Goal: Task Accomplishment & Management: Use online tool/utility

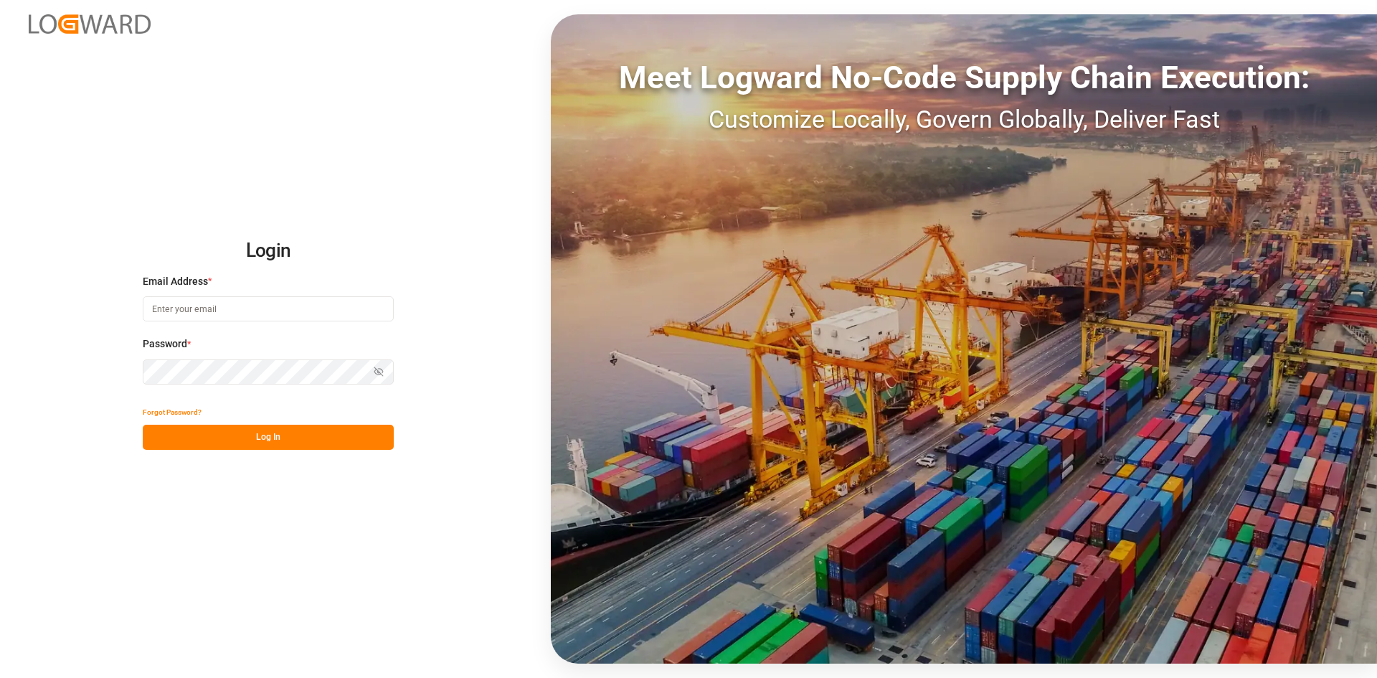
click at [220, 311] on input at bounding box center [268, 308] width 251 height 25
type input "sachin.yadav@logward.com"
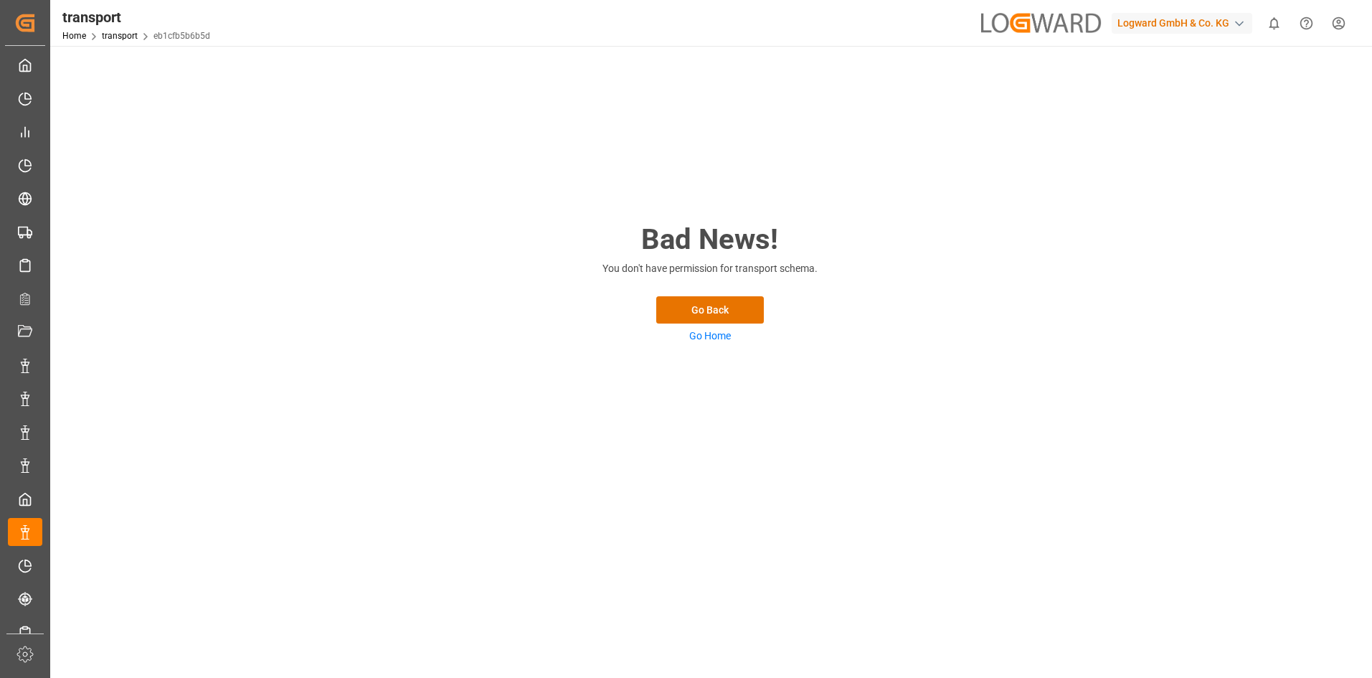
click at [1191, 16] on div "Logward GmbH & Co. KG" at bounding box center [1182, 23] width 141 height 21
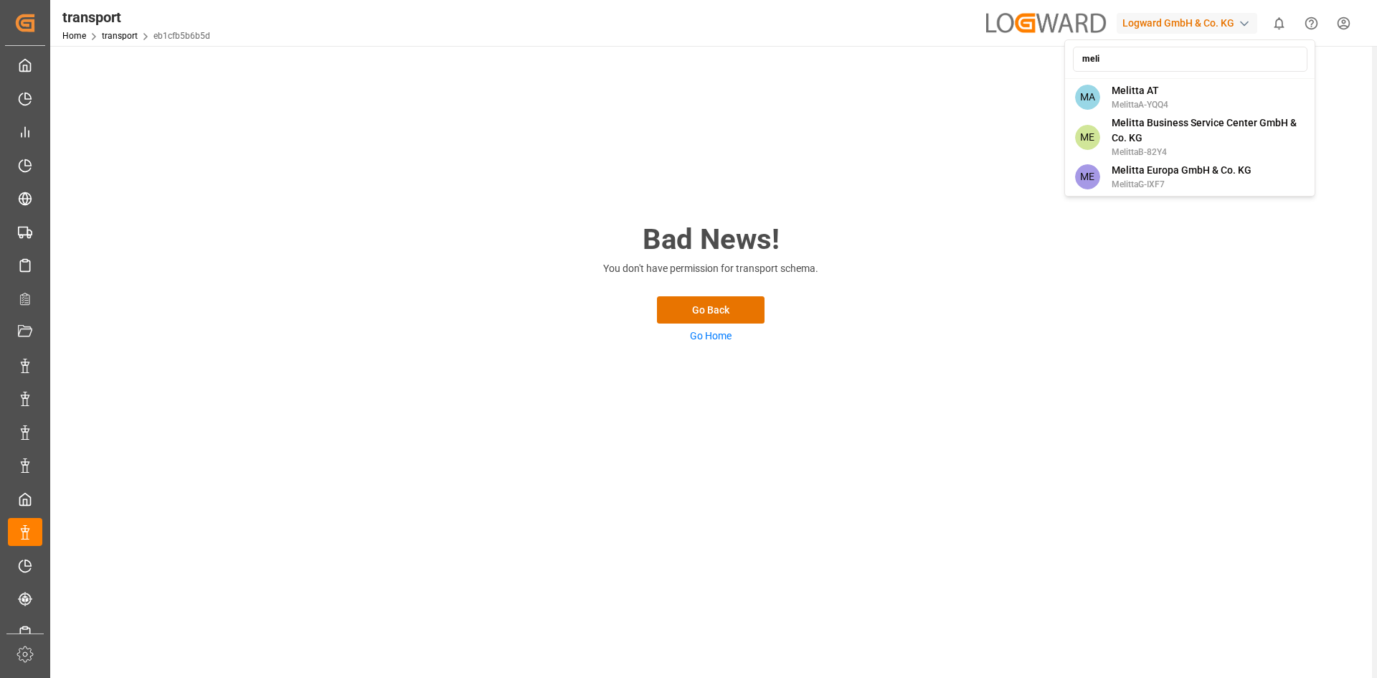
type input "meli"
click at [1193, 172] on span "Melitta Europa GmbH & Co. KG" at bounding box center [1182, 170] width 140 height 15
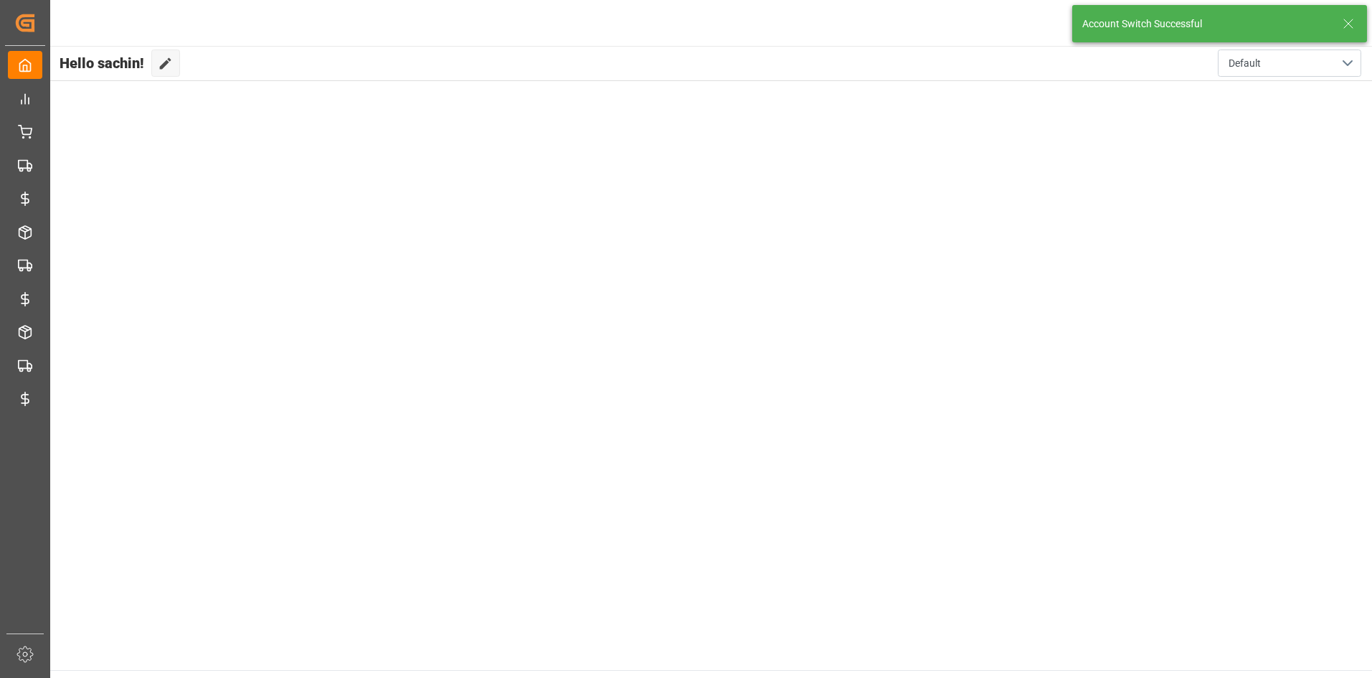
click at [1353, 17] on icon at bounding box center [1348, 23] width 17 height 17
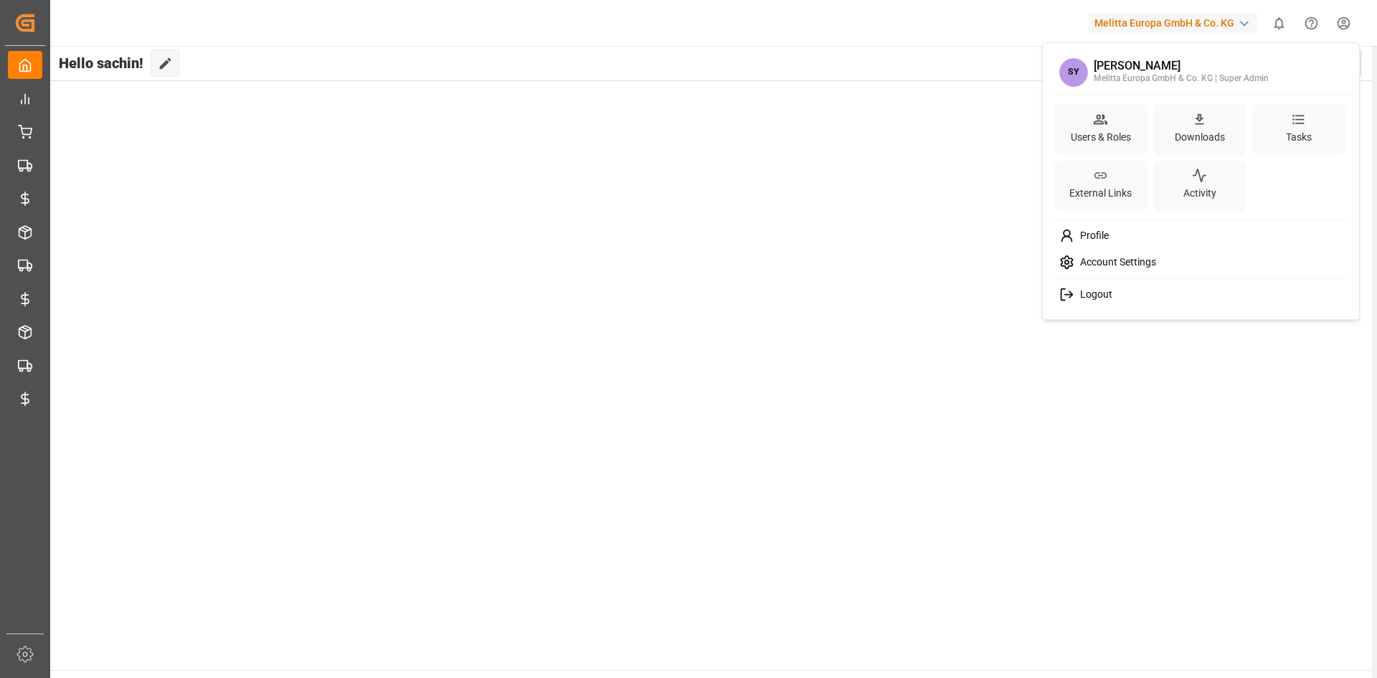
click at [1340, 22] on html "Created by potrace 1.15, written by Peter Selinger 2001-2017 Created by potrace…" at bounding box center [688, 392] width 1377 height 785
click at [1145, 301] on div "Logout" at bounding box center [1201, 294] width 294 height 27
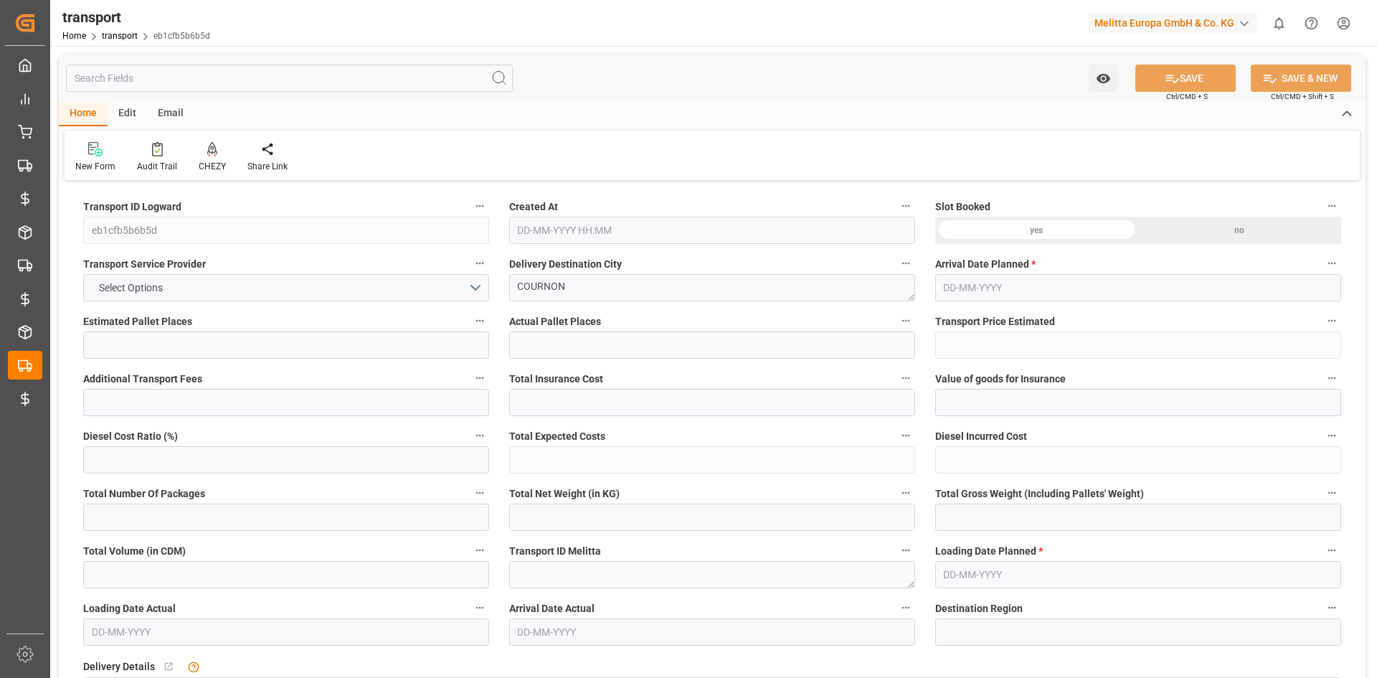
type input "12"
type input "421.31"
type input "0"
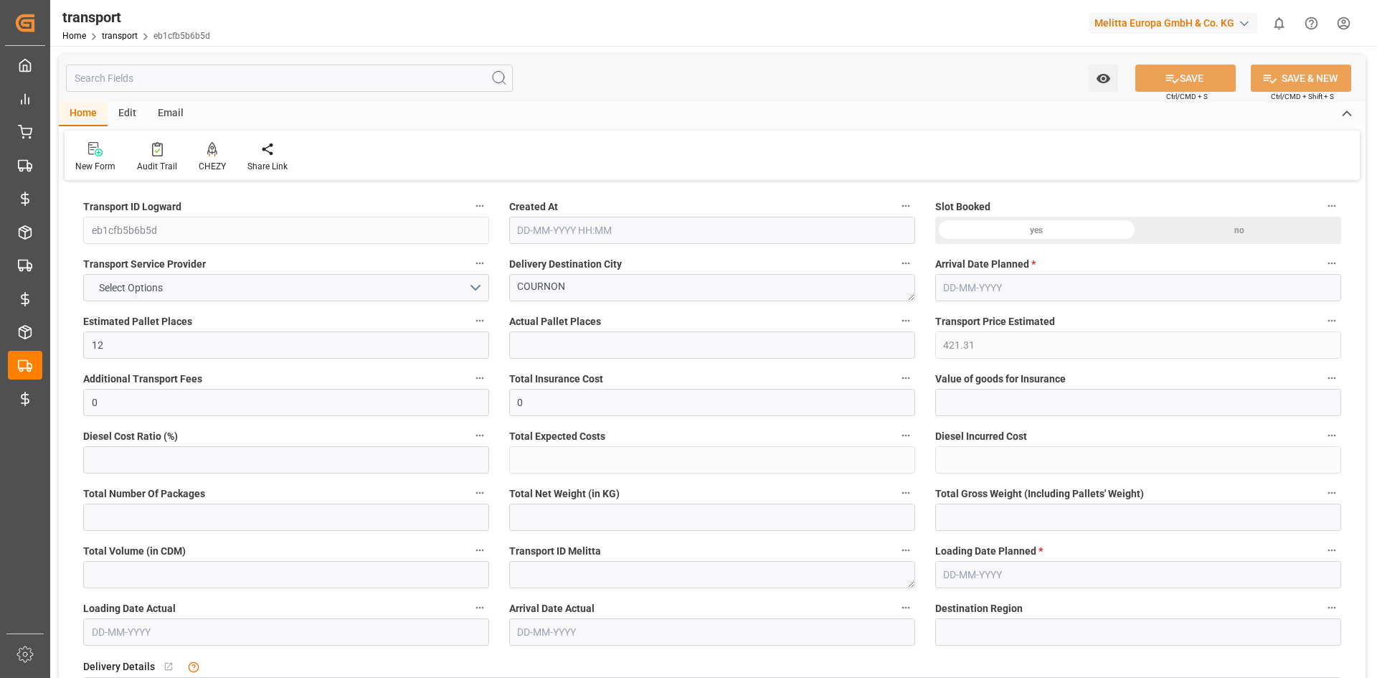
type input "421.31"
type input "0"
type input "4"
type input "1973.386"
type input "3255.899"
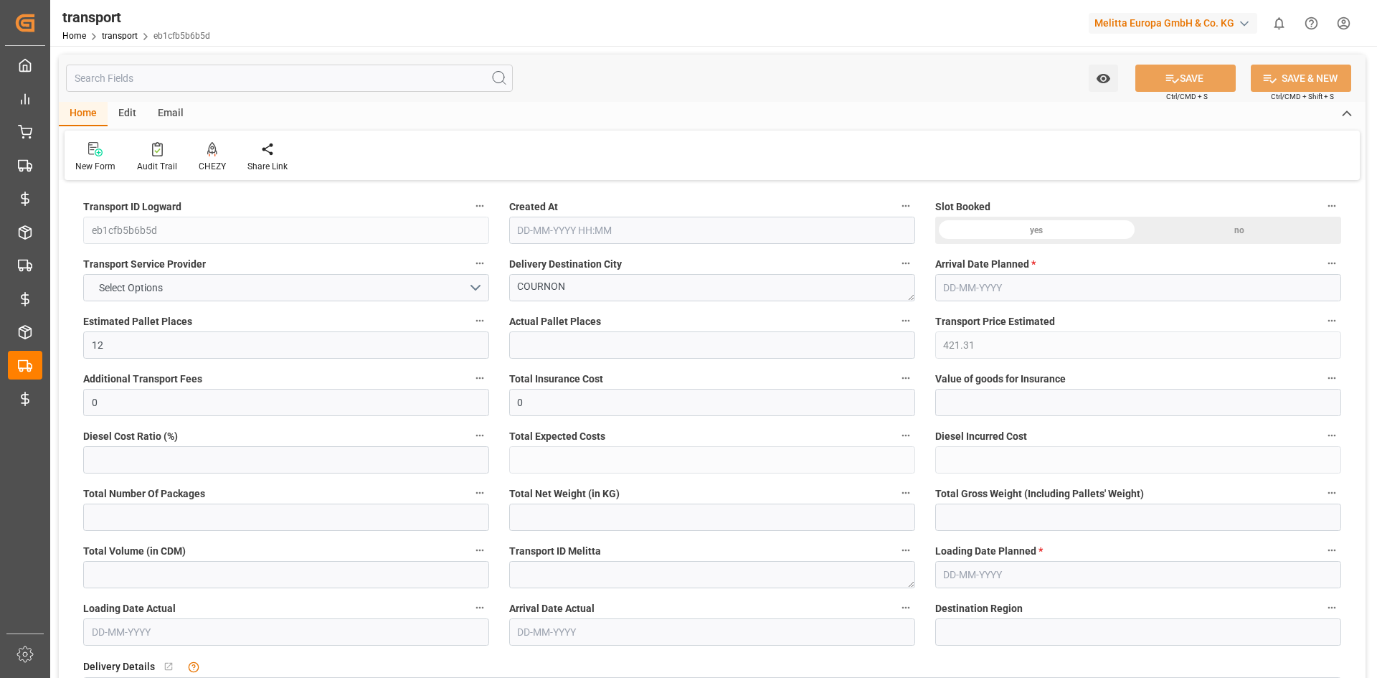
type input "8591.187"
type input "63"
type input "5"
type input "488"
type input "41"
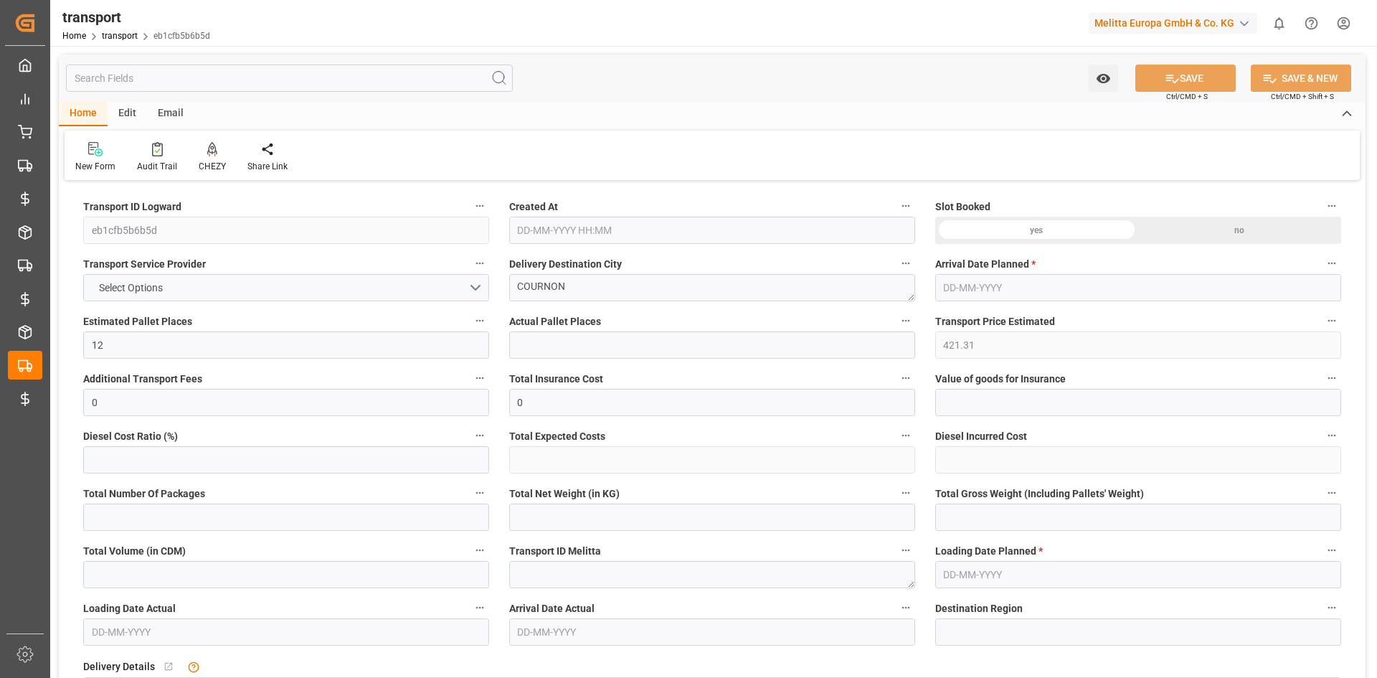
type input "101"
type input "2291.139"
type input "0"
type input "4710.8598"
type input "0"
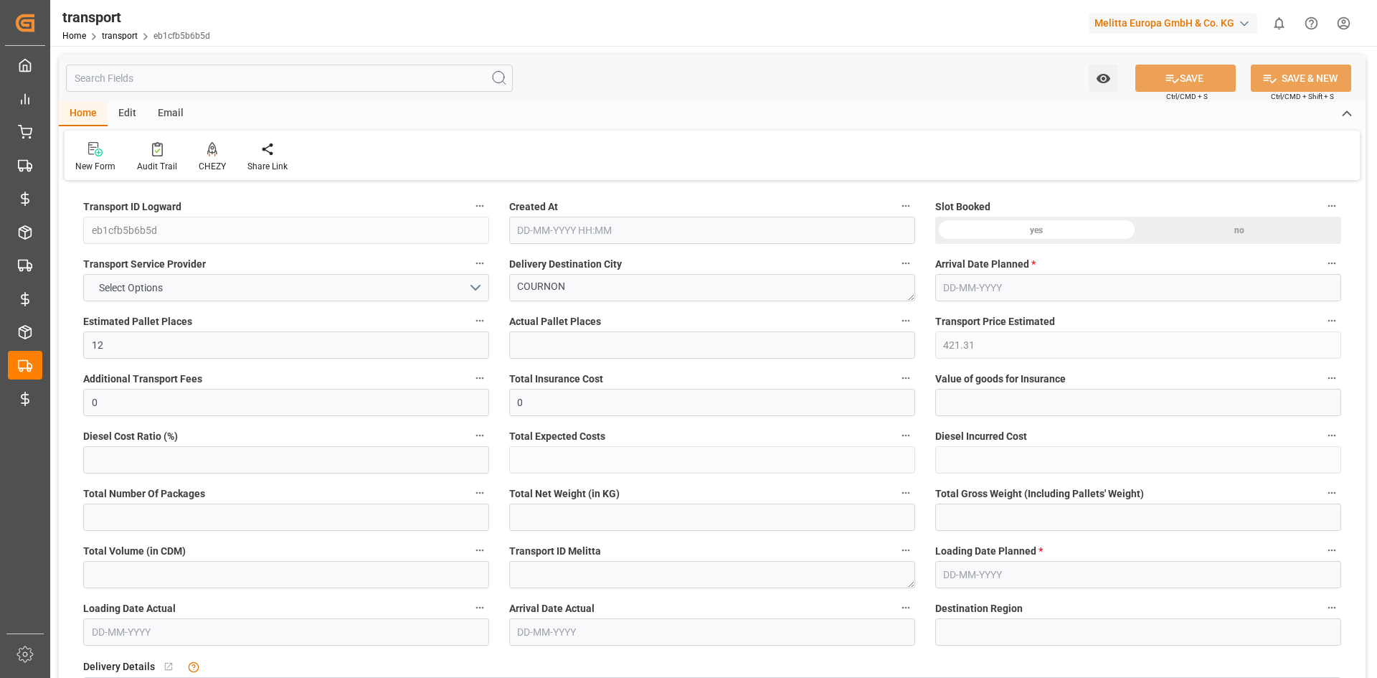
type input "0"
type input "21"
type input "35"
type input "[DATE] 11:24"
type input "[DATE]"
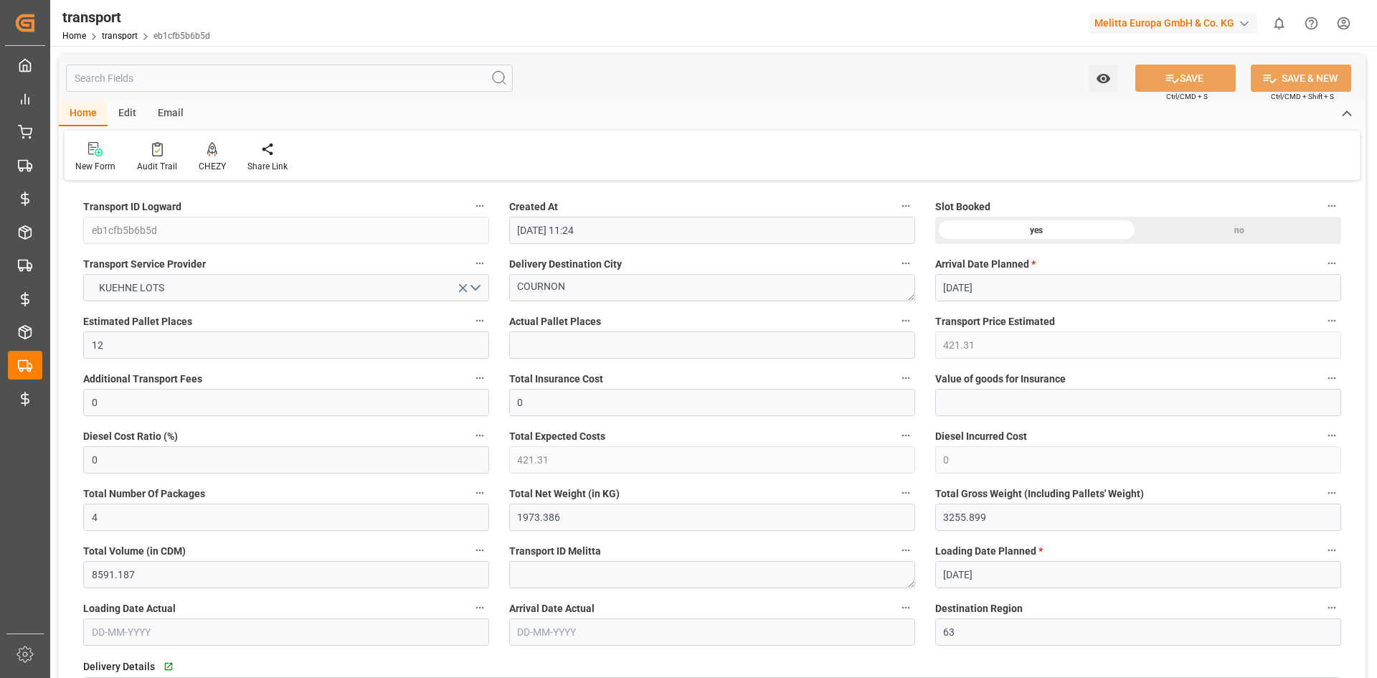
type input "[DATE]"
click at [250, 84] on input "text" at bounding box center [289, 78] width 447 height 27
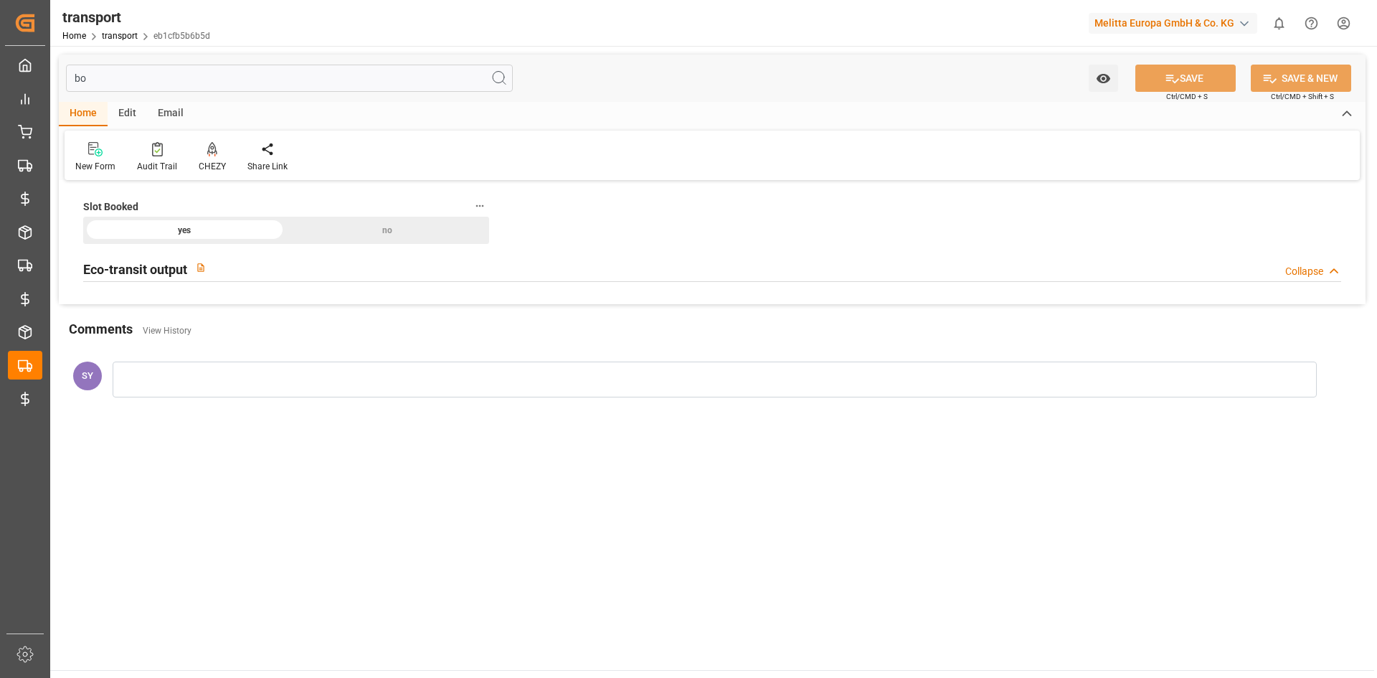
type input "b"
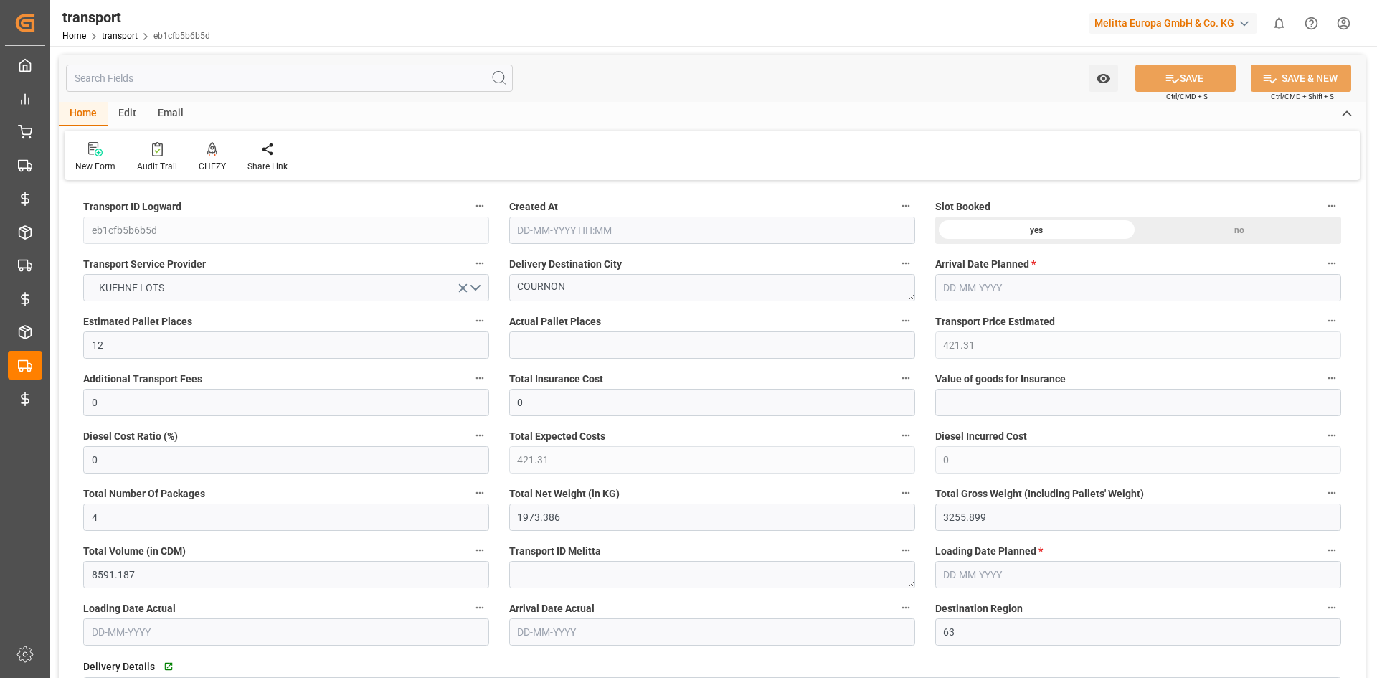
type input "[DATE] 11:24"
type input "[DATE]"
click at [1108, 19] on div "Melitta Europa GmbH & Co. KG" at bounding box center [1173, 23] width 169 height 21
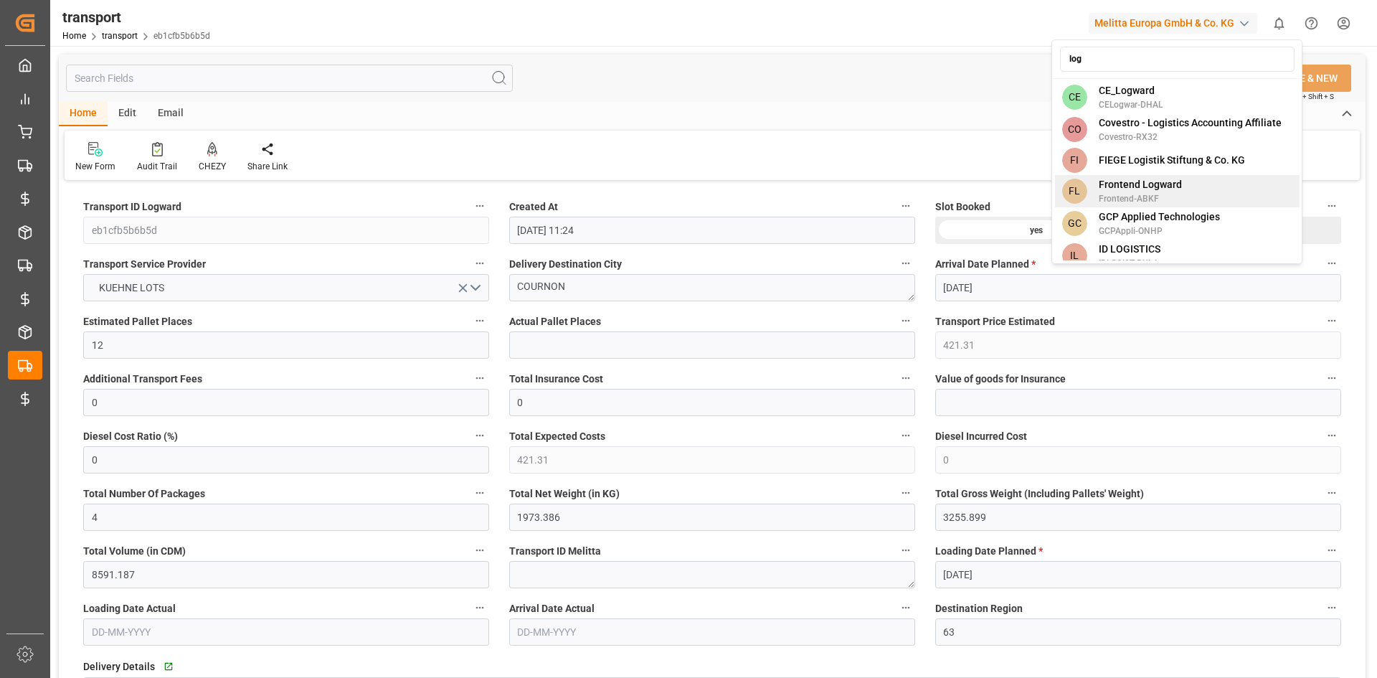
scroll to position [287, 0]
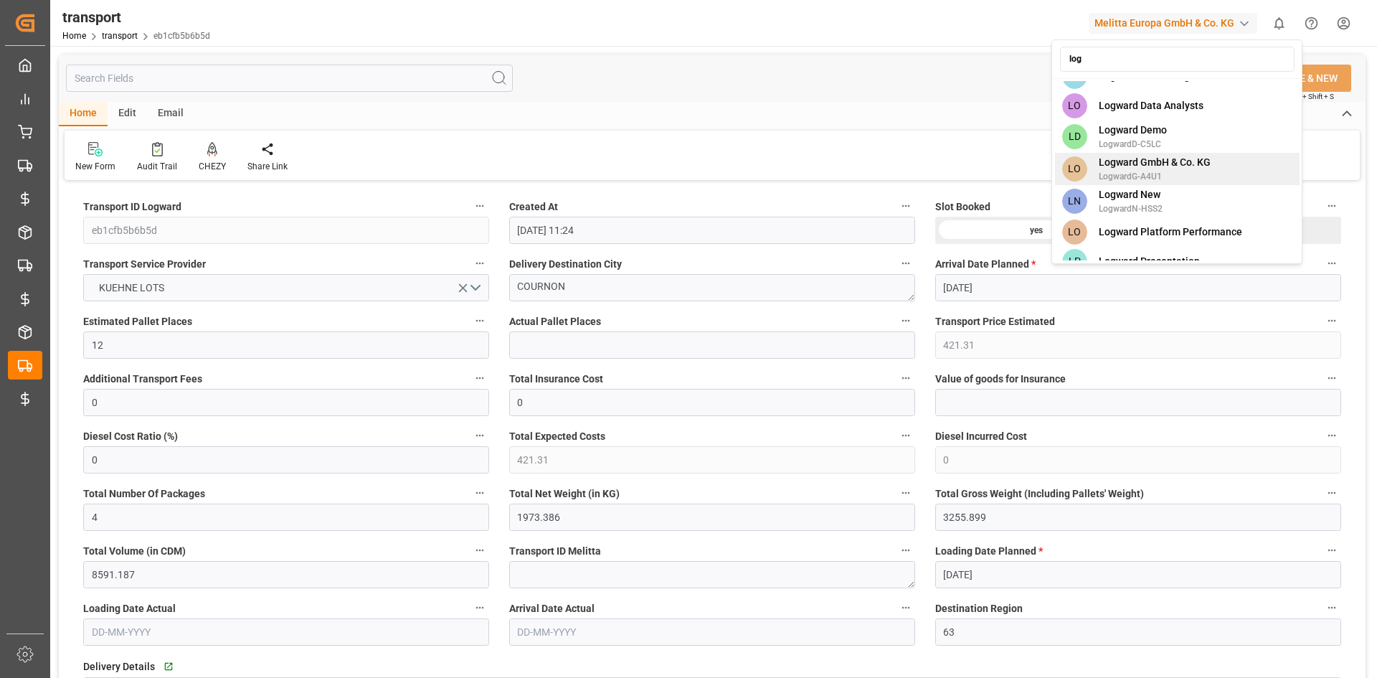
type input "log"
click at [1149, 170] on span "LogwardG-A4U1" at bounding box center [1155, 176] width 112 height 13
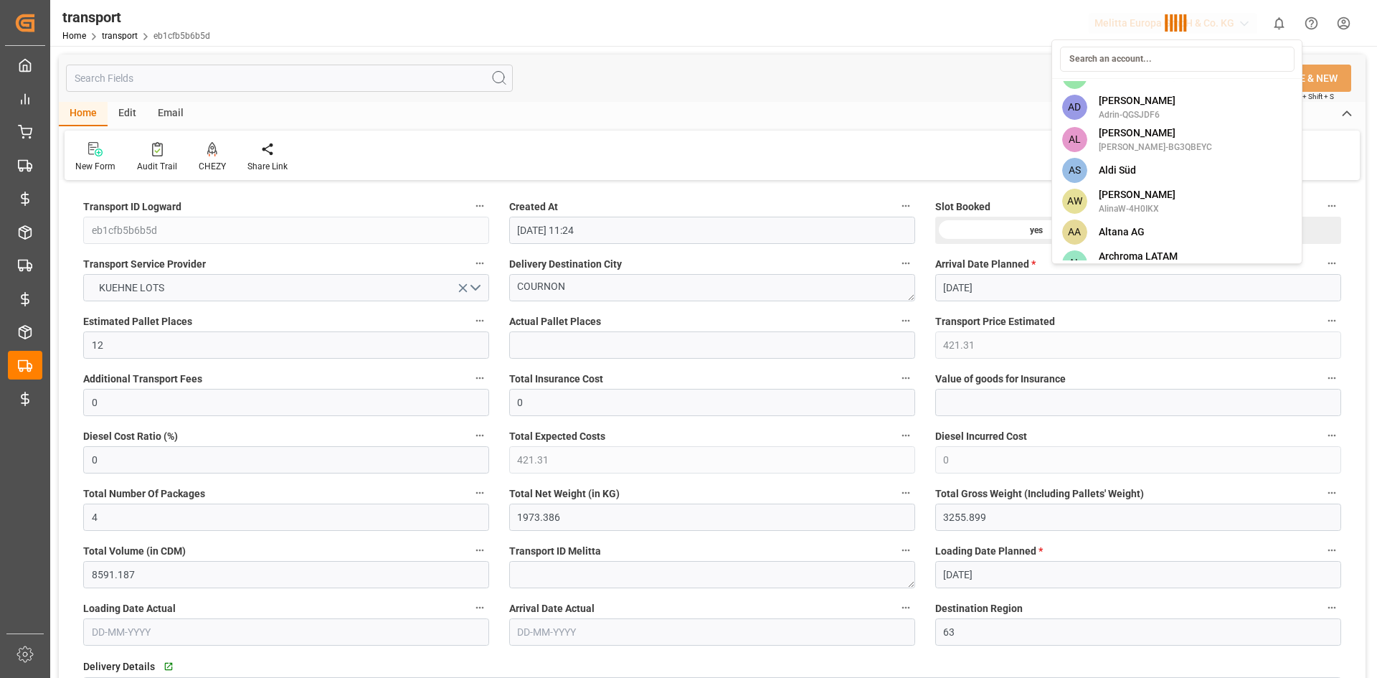
scroll to position [6701, 0]
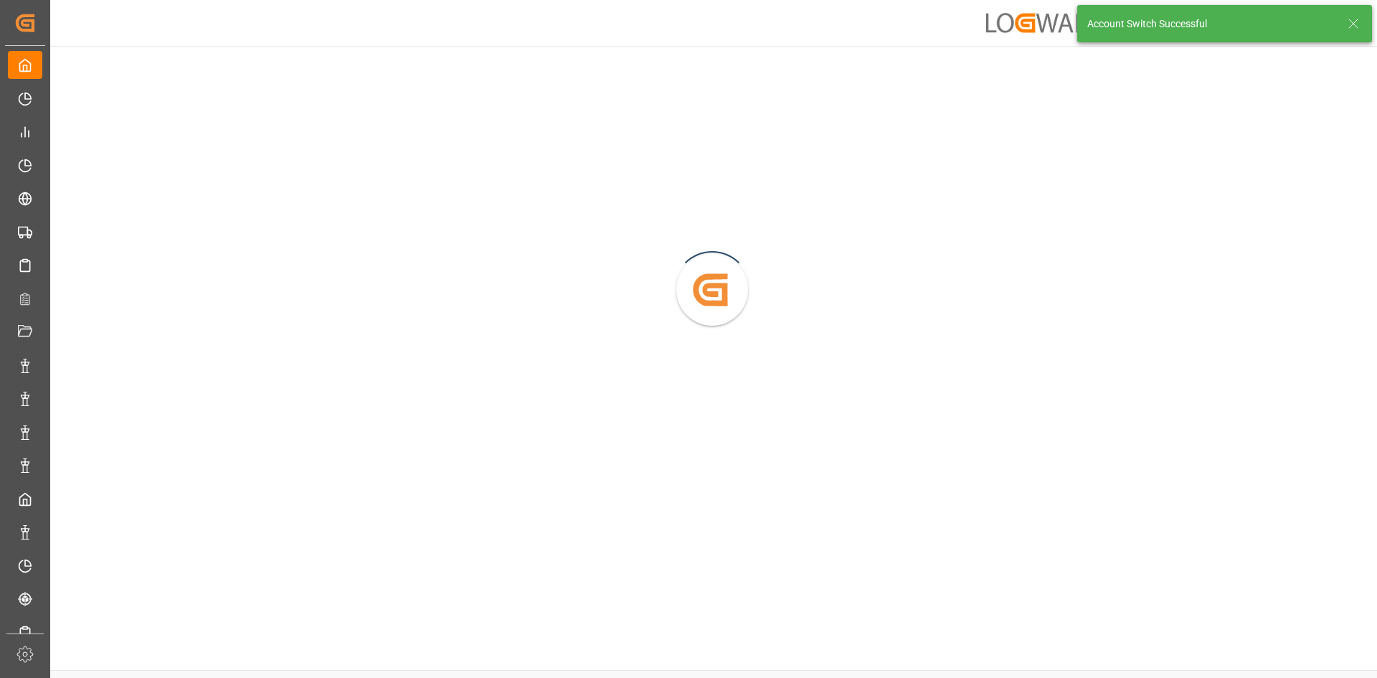
click at [1363, 19] on div "Account Switch Successful" at bounding box center [1224, 23] width 295 height 37
click at [1357, 18] on icon at bounding box center [1353, 23] width 17 height 17
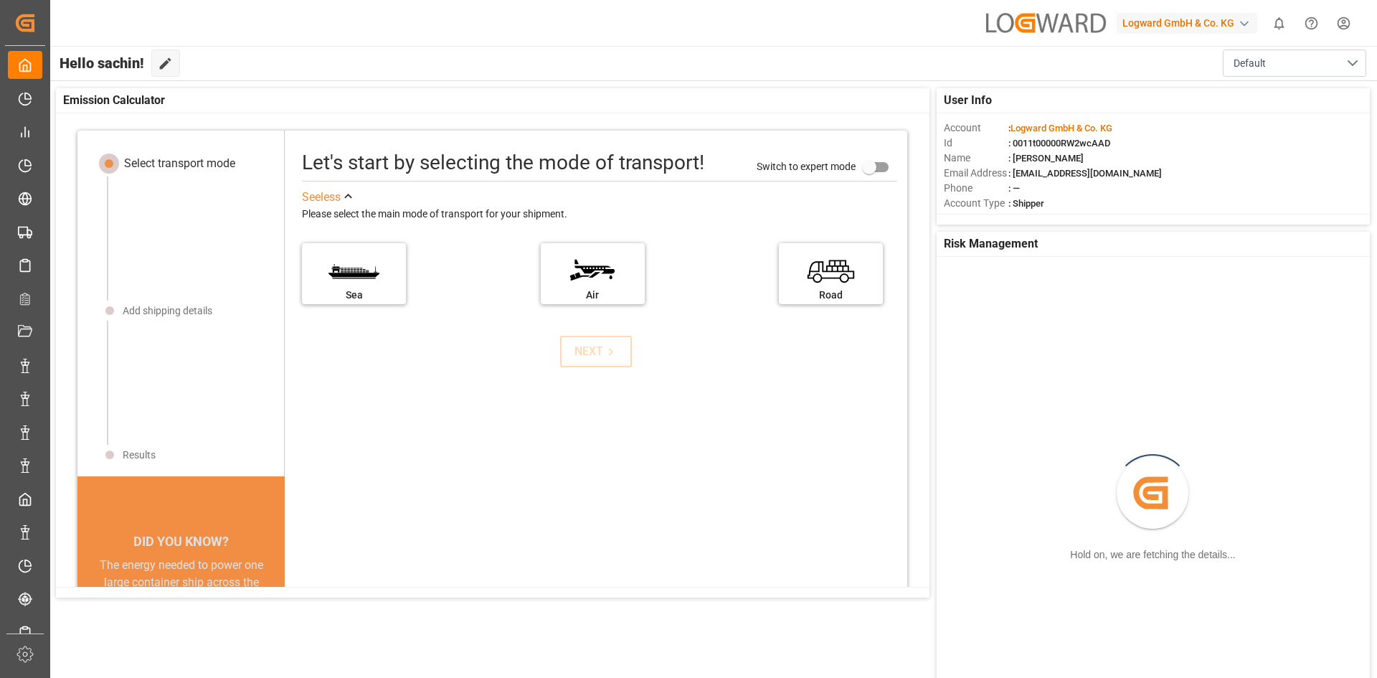
click at [1358, 18] on html "Created by potrace 1.15, written by [PERSON_NAME] [DATE]-[DATE] Created by potr…" at bounding box center [688, 392] width 1377 height 785
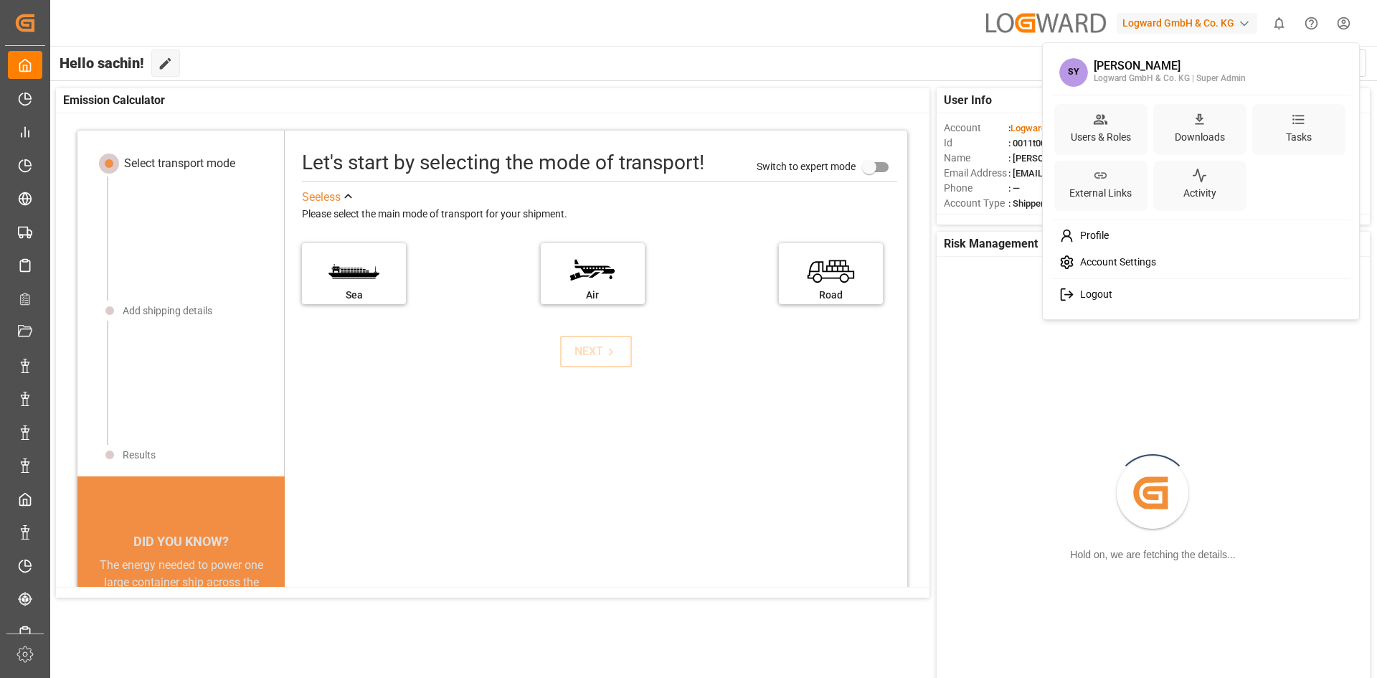
click at [1082, 293] on span "Logout" at bounding box center [1093, 294] width 38 height 13
